Goal: Navigation & Orientation: Find specific page/section

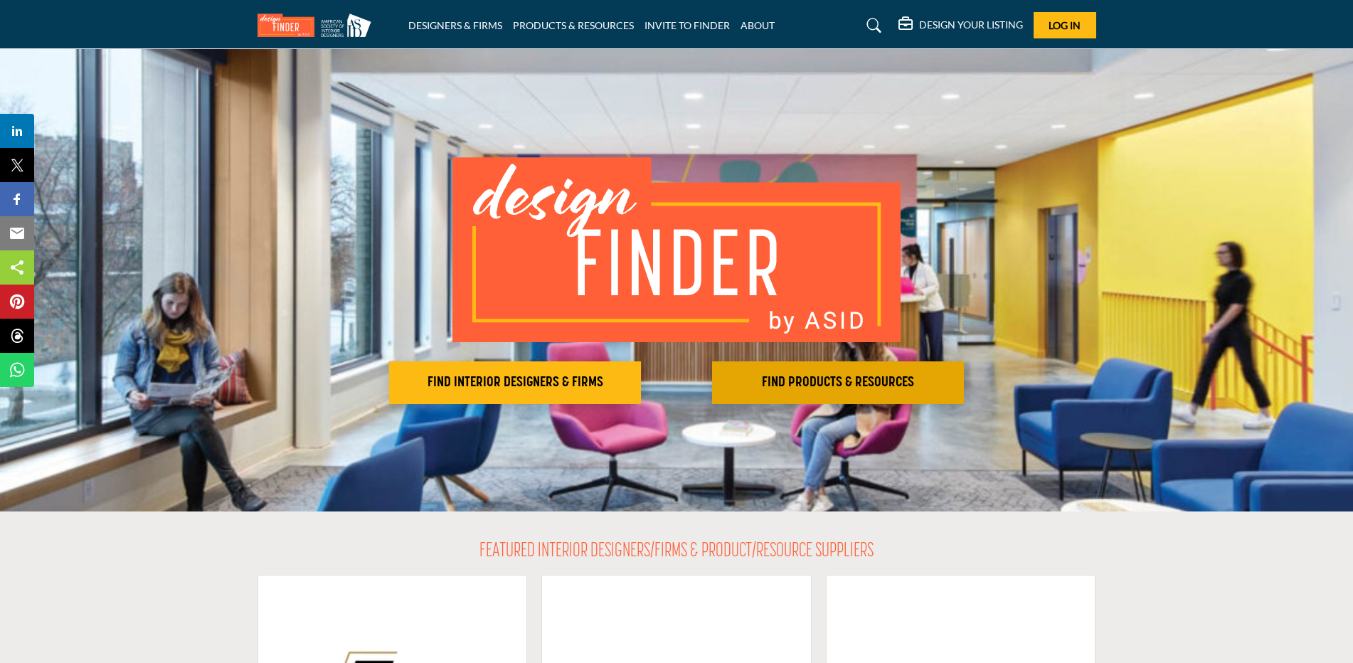
click at [641, 396] on button "FIND PRODUCTS & RESOURCES Find the products and resources to make your project …" at bounding box center [515, 382] width 252 height 43
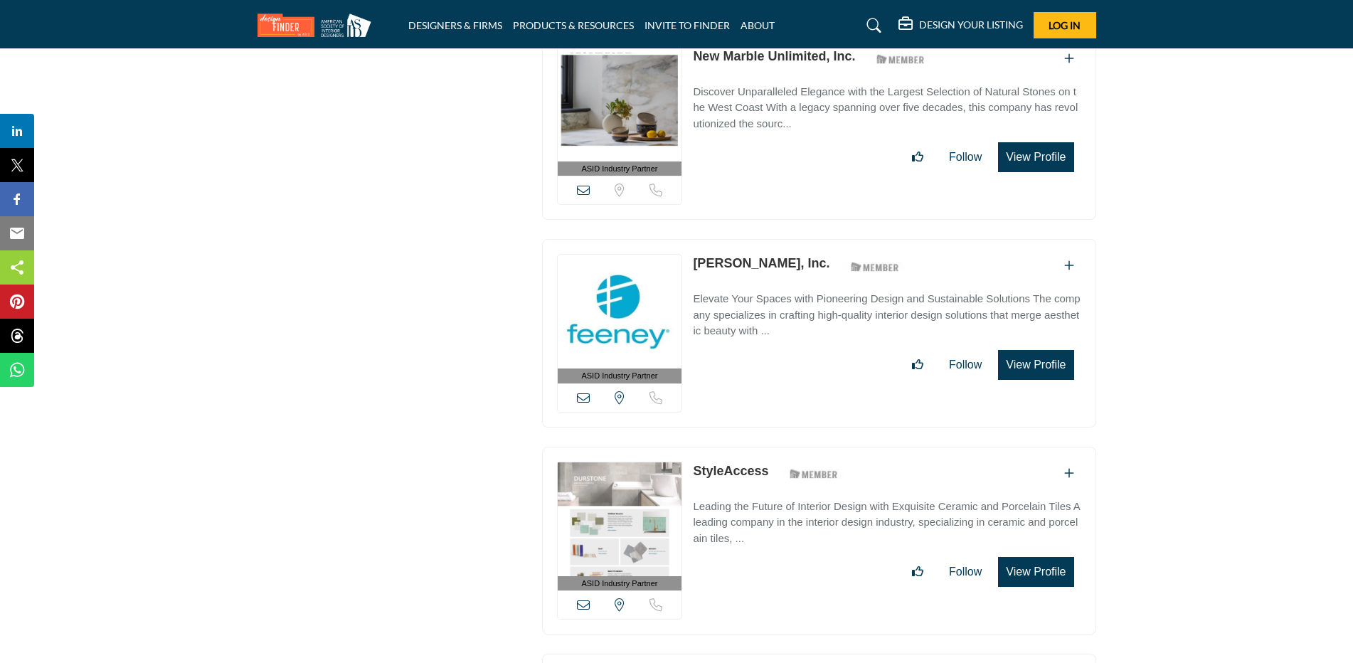
scroll to position [16503, 0]
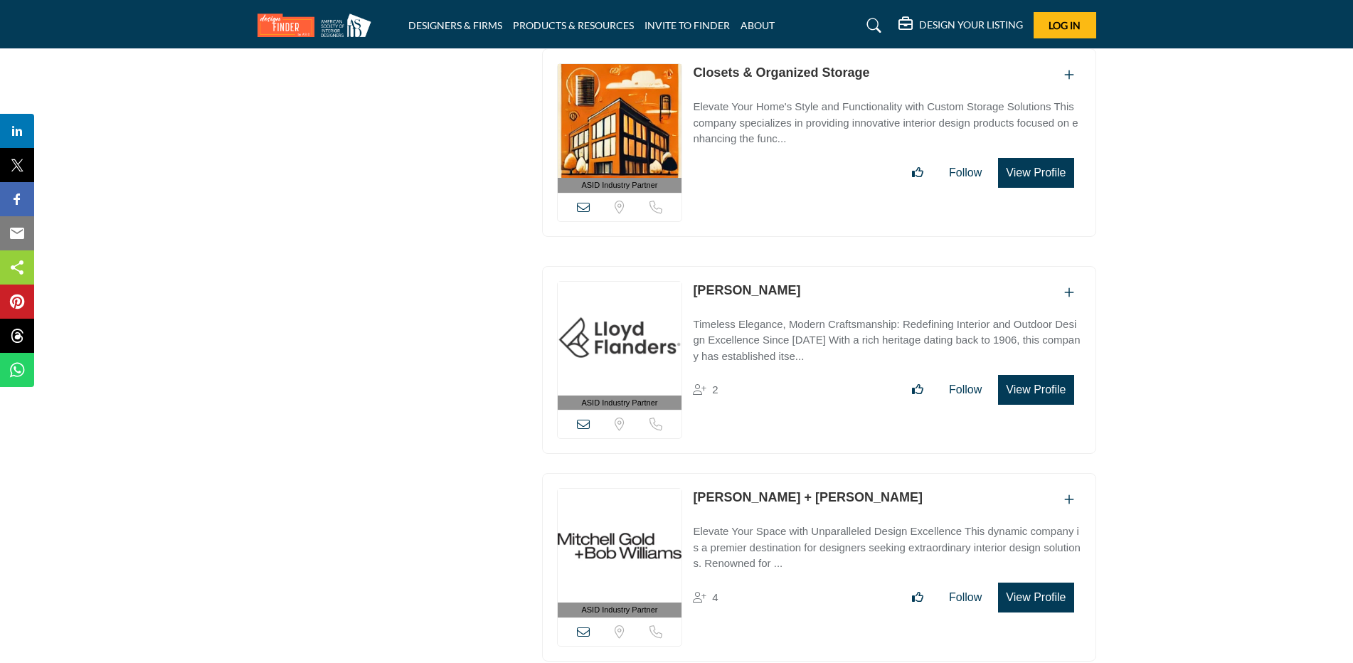
scroll to position [1638, 0]
